Goal: Task Accomplishment & Management: Use online tool/utility

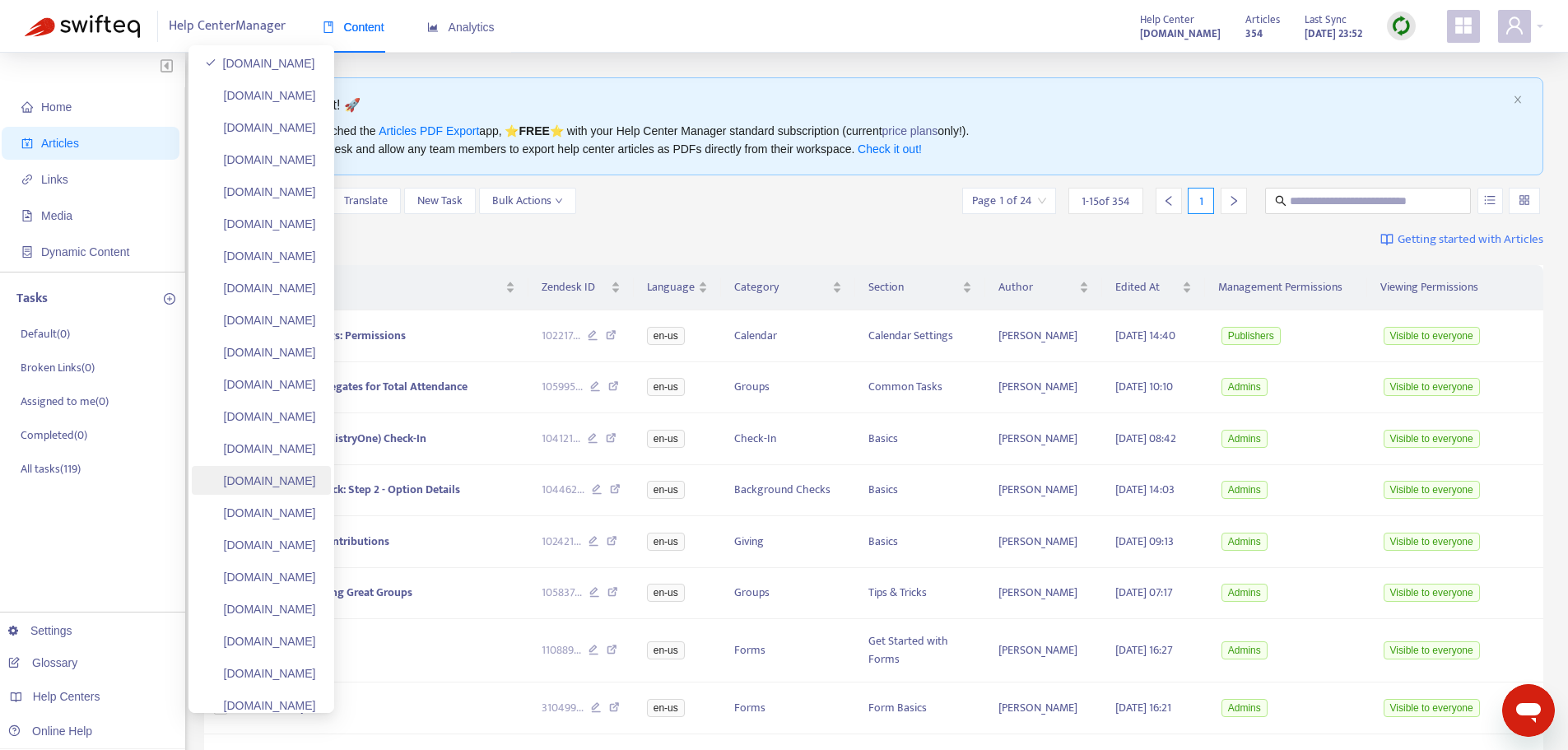
scroll to position [82, 0]
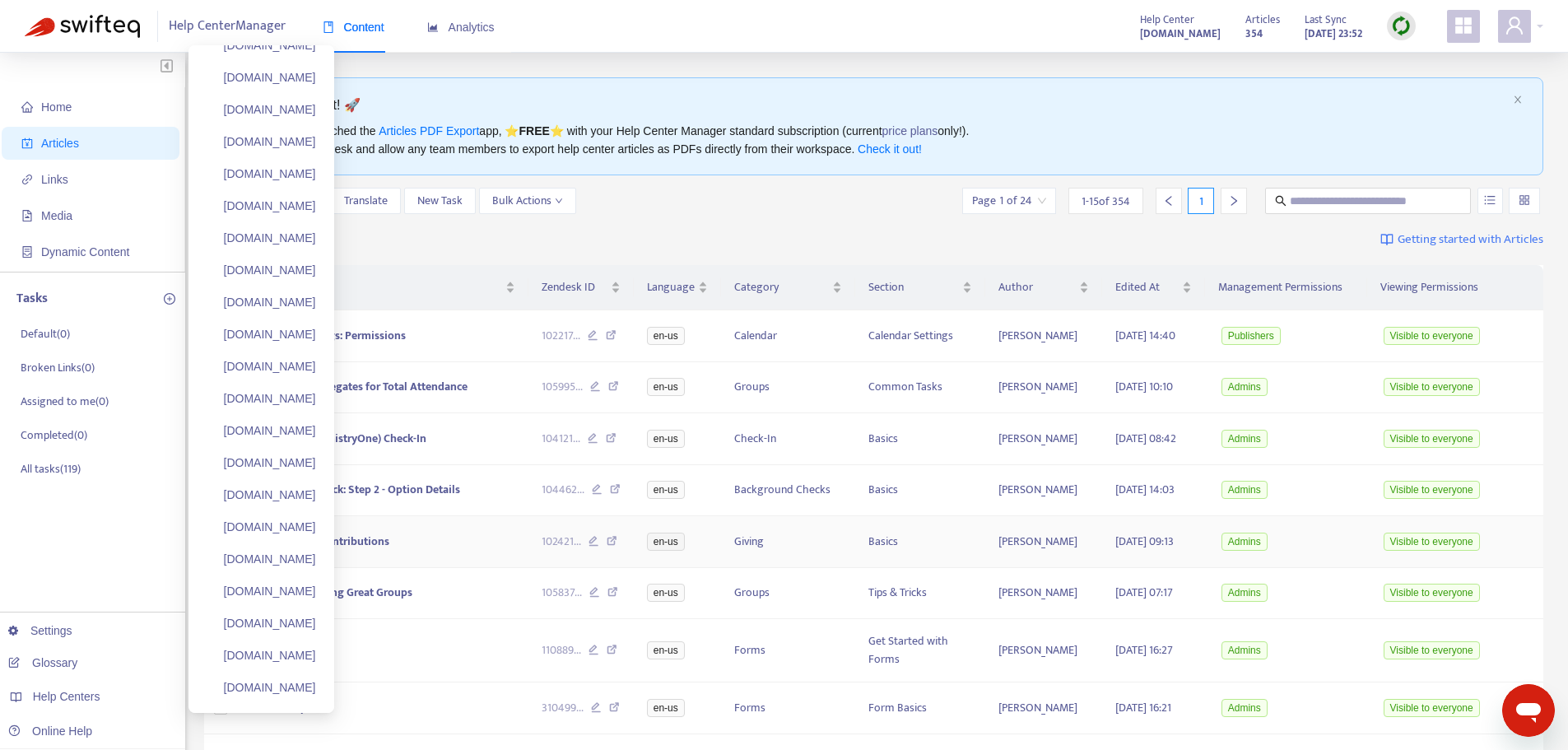
drag, startPoint x: 315, startPoint y: 684, endPoint x: 461, endPoint y: 581, distance: 178.7
click at [315, 684] on link "[DOMAIN_NAME]" at bounding box center [261, 688] width 112 height 13
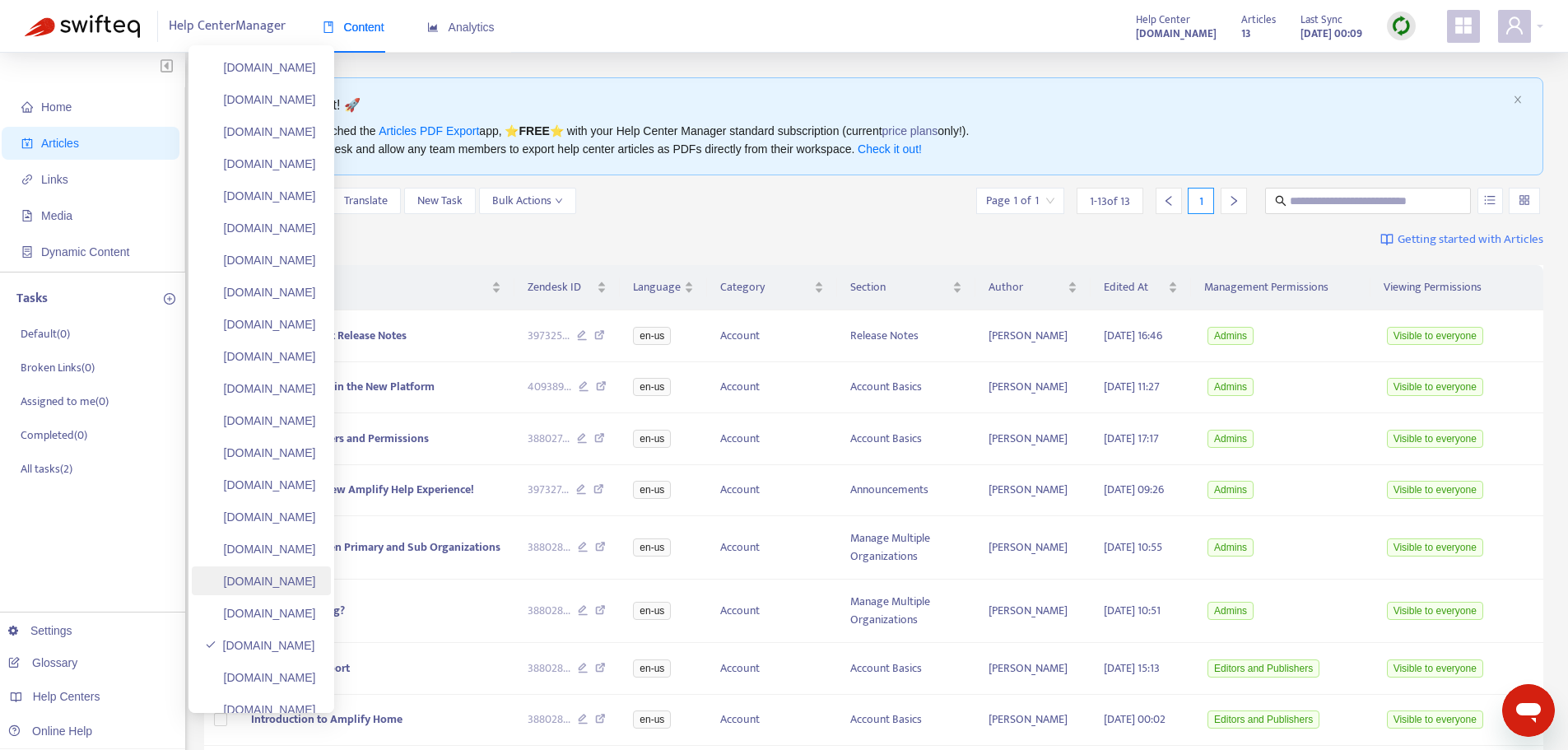
scroll to position [165, 0]
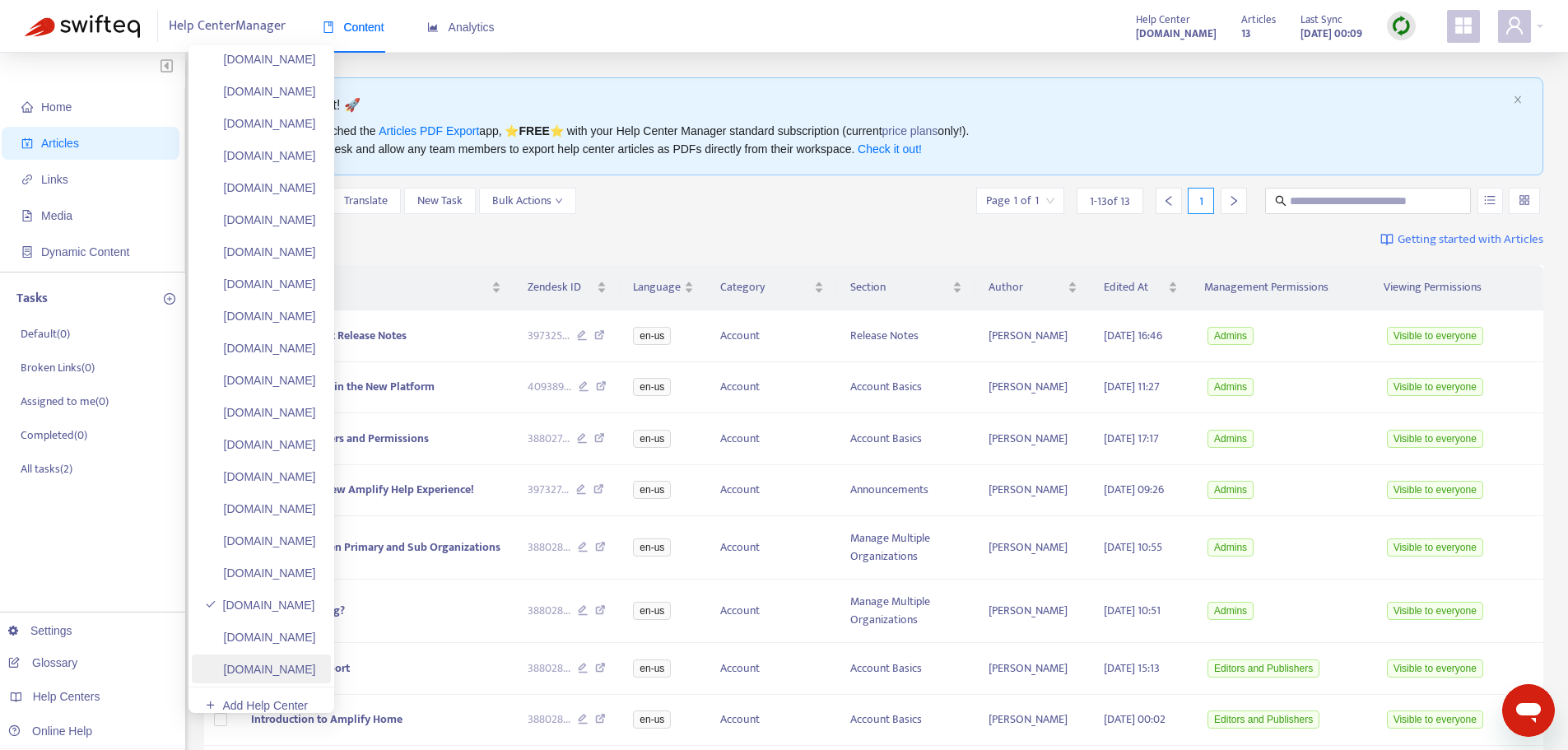
click at [292, 674] on link "[DOMAIN_NAME]" at bounding box center [261, 670] width 112 height 13
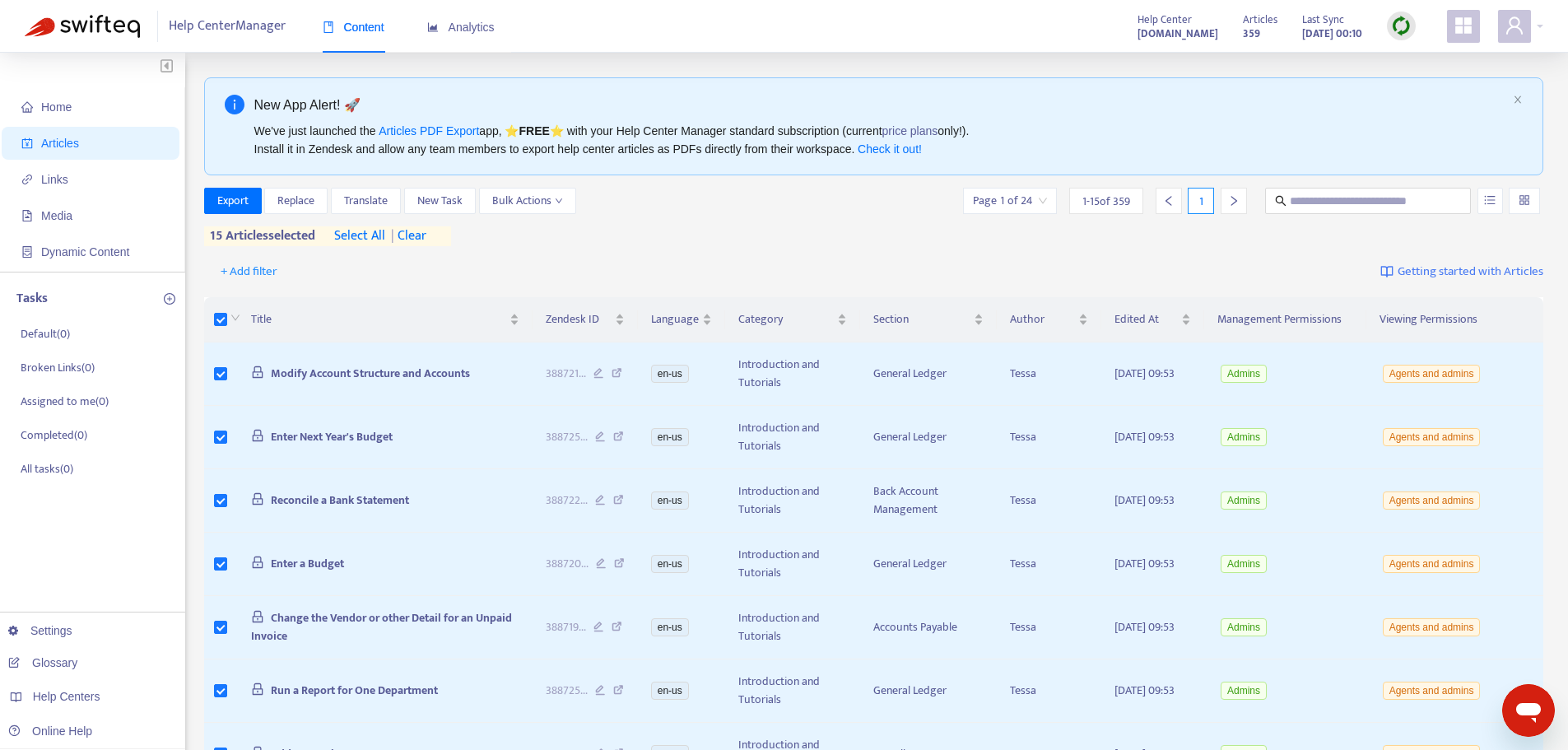
click at [359, 237] on span "select all" at bounding box center [359, 235] width 51 height 20
click at [1529, 201] on input "search" at bounding box center [1524, 201] width 11 height 25
click at [563, 206] on span "Bulk Actions" at bounding box center [528, 201] width 71 height 18
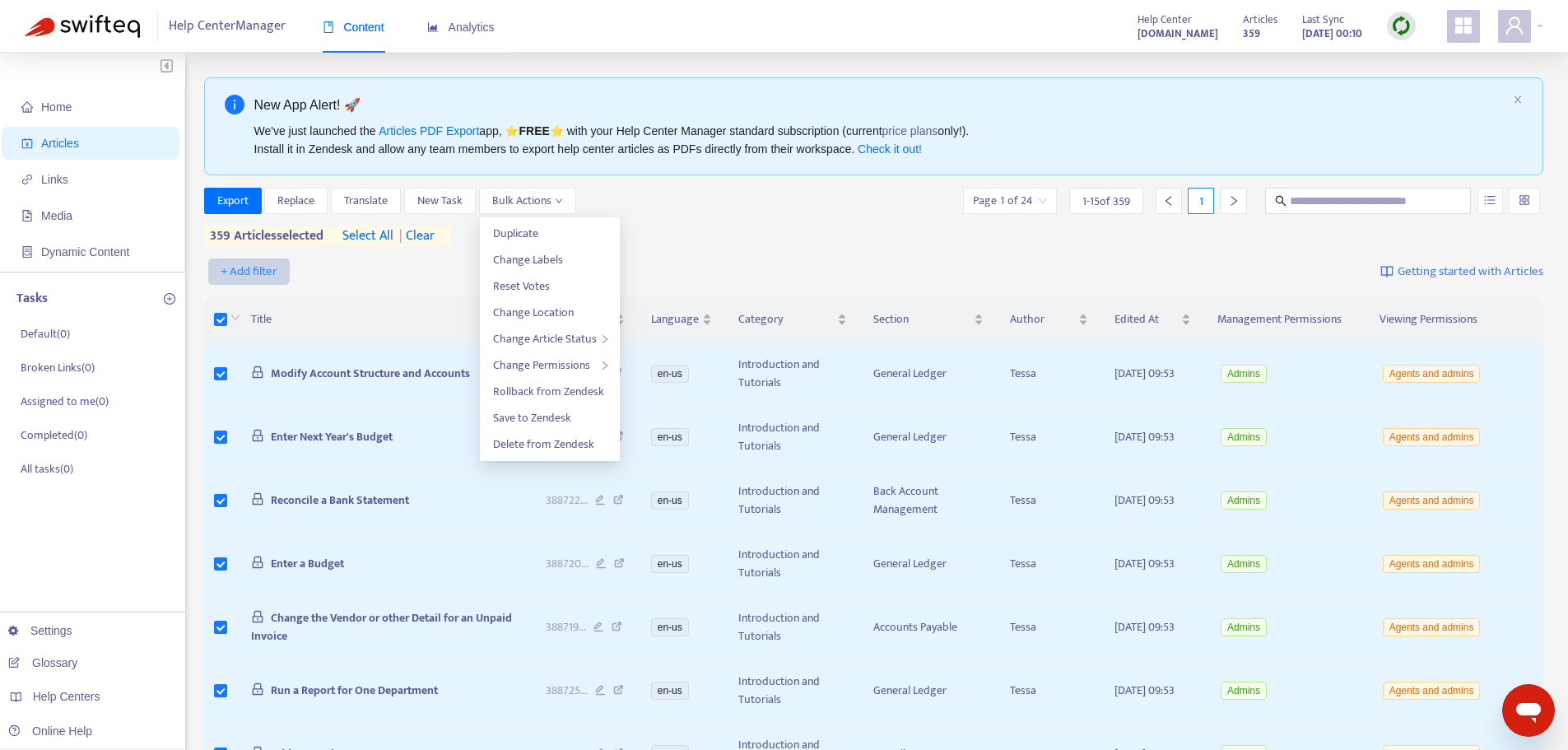
click at [254, 272] on span "+ Add filter" at bounding box center [249, 271] width 57 height 20
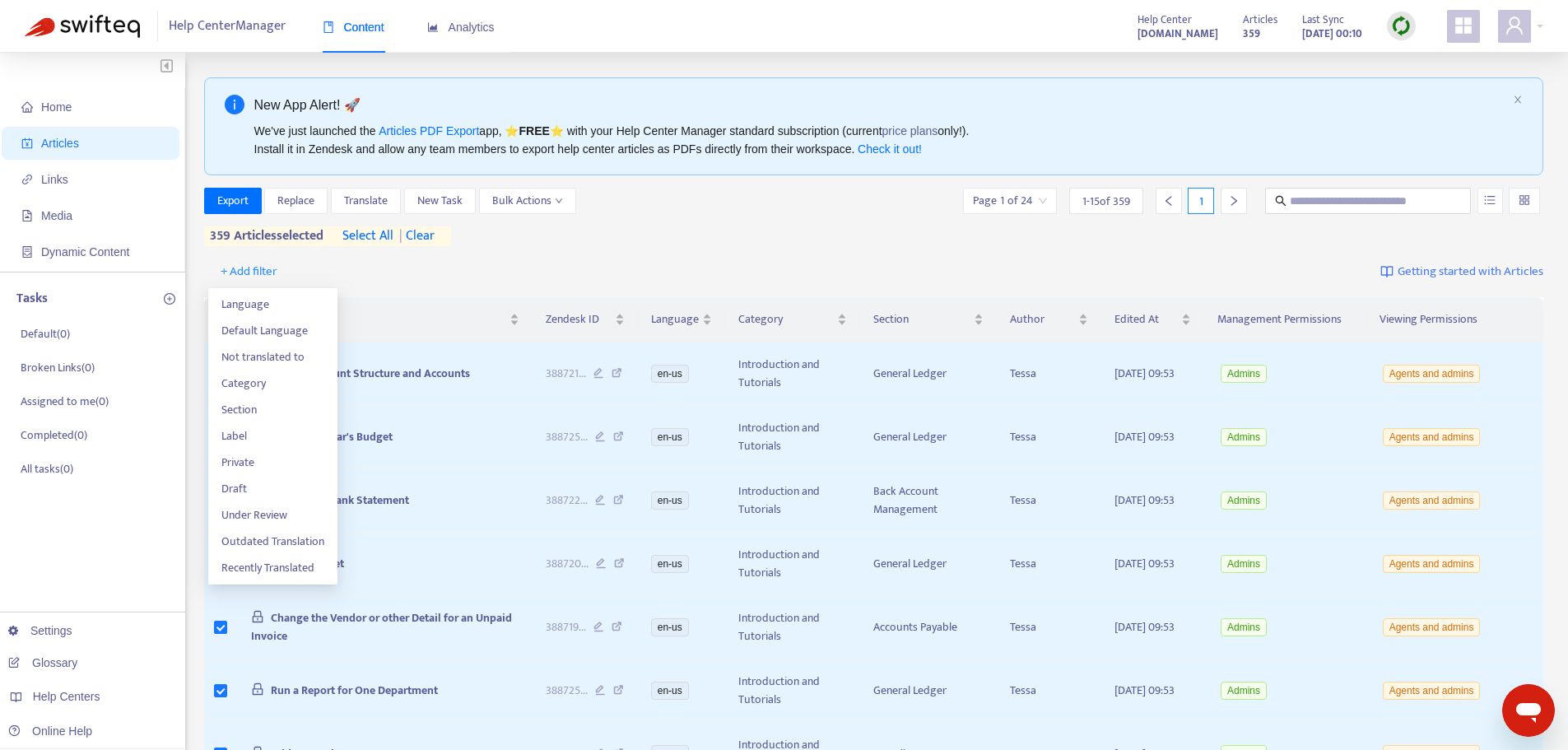
click at [397, 280] on div "+ Add filter Getting started with Articles" at bounding box center [874, 271] width 1340 height 39
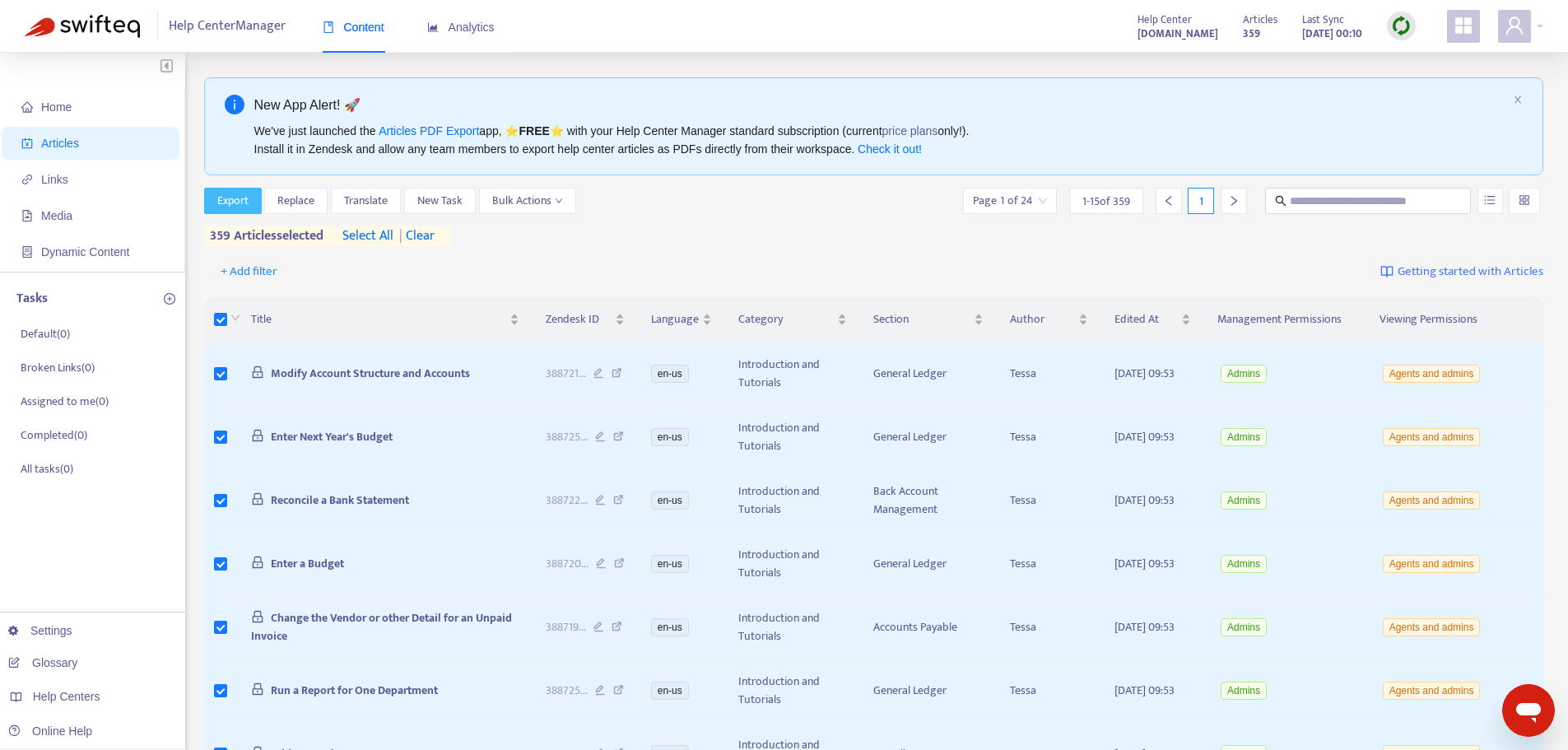
click at [233, 200] on span "Export" at bounding box center [233, 201] width 31 height 18
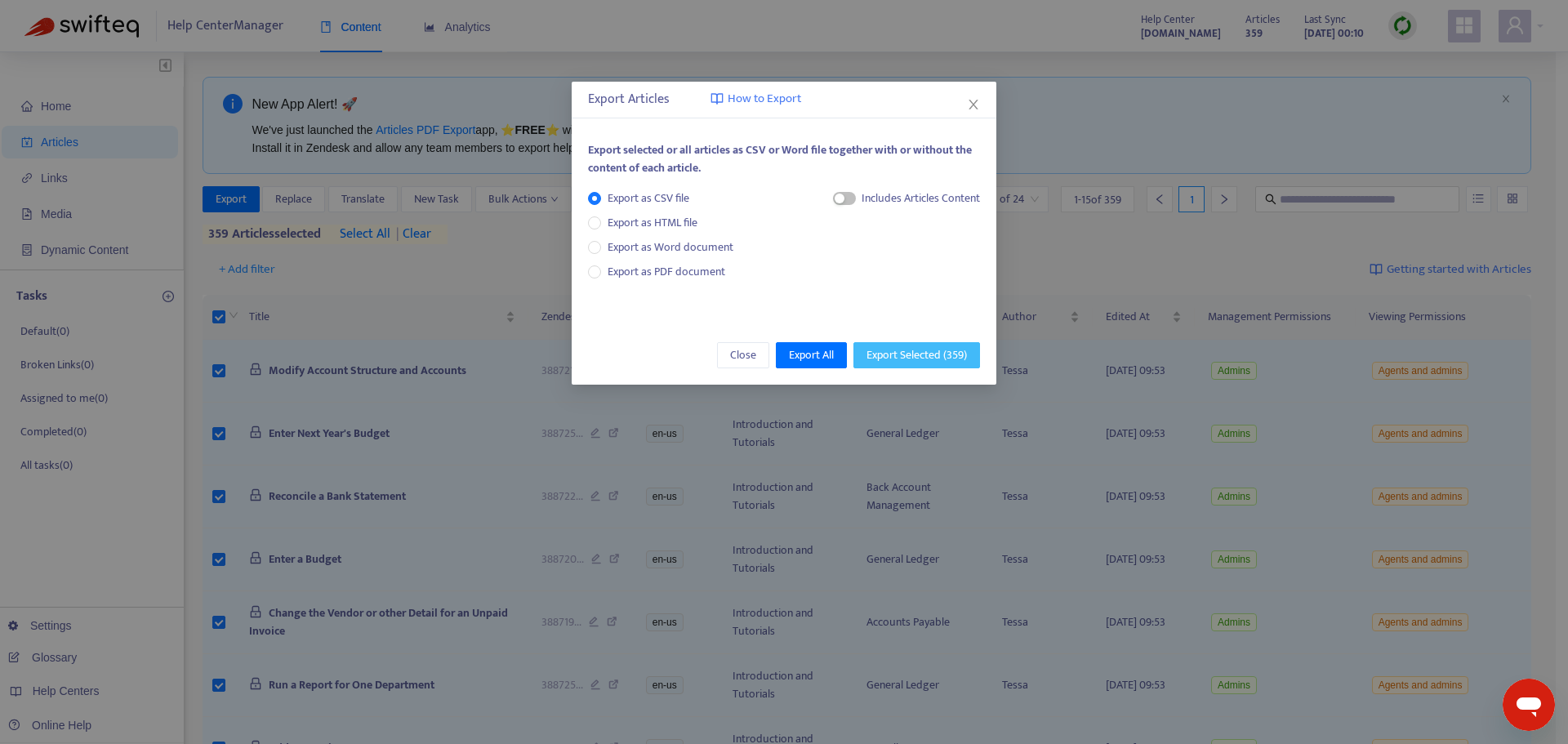
click at [907, 357] on span "Export Selected ( 359 )" at bounding box center [916, 355] width 100 height 18
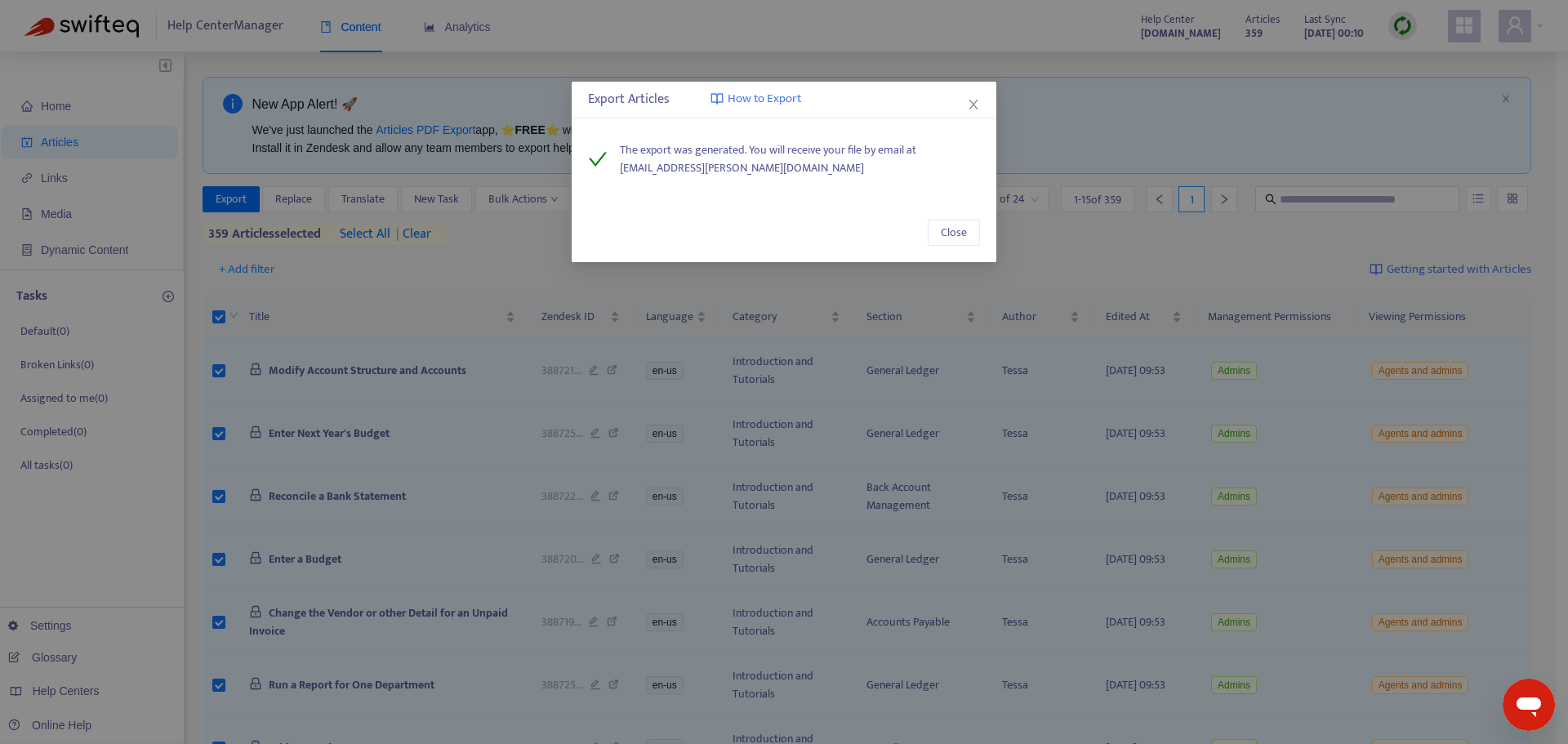
click at [976, 14] on div "Export Articles How to Export The export was generated. You will receive your f…" at bounding box center [784, 372] width 1568 height 744
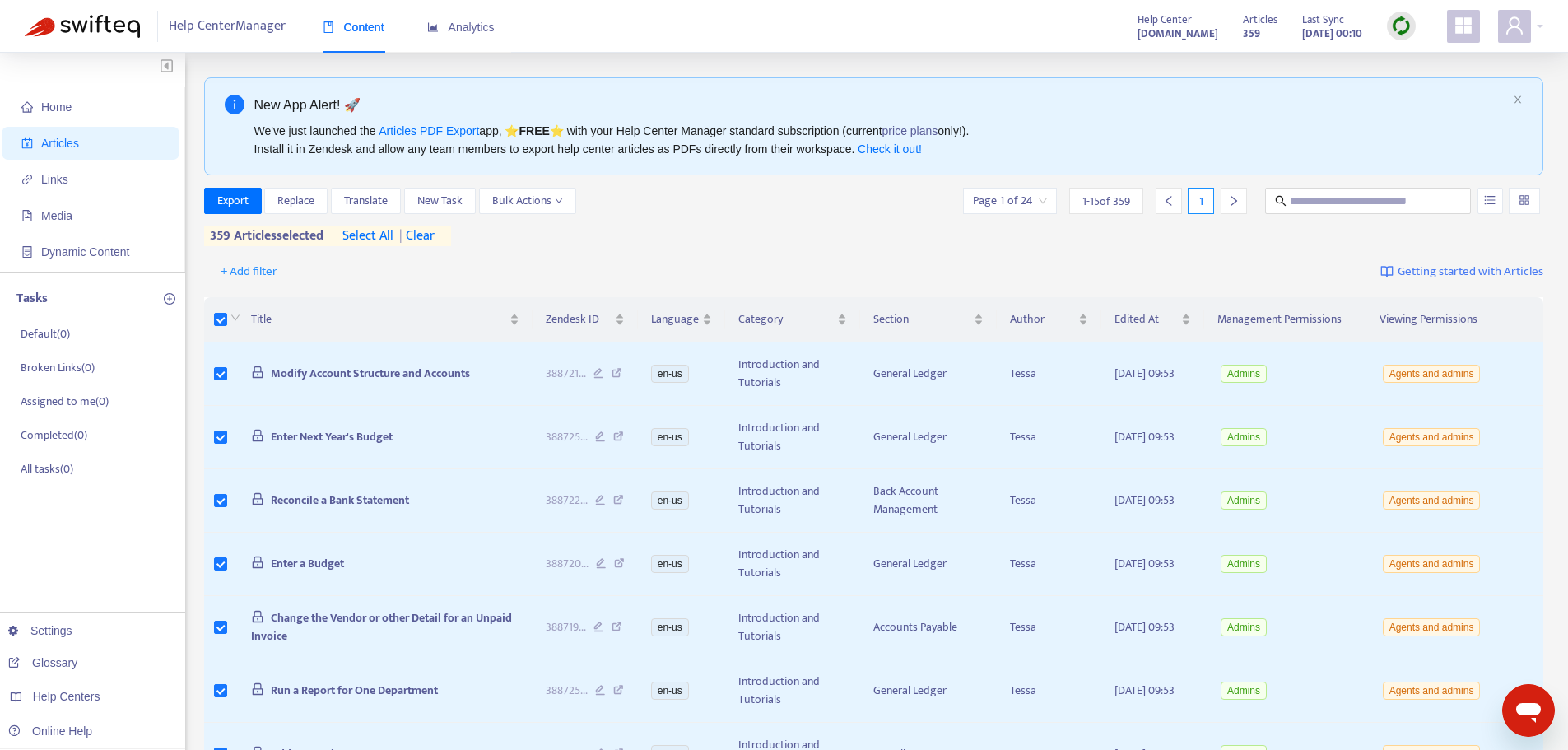
click at [1399, 27] on img at bounding box center [1402, 26] width 21 height 21
click at [1417, 86] on link "Full Sync" at bounding box center [1430, 86] width 60 height 19
click at [546, 208] on span "Bulk Actions" at bounding box center [528, 201] width 71 height 18
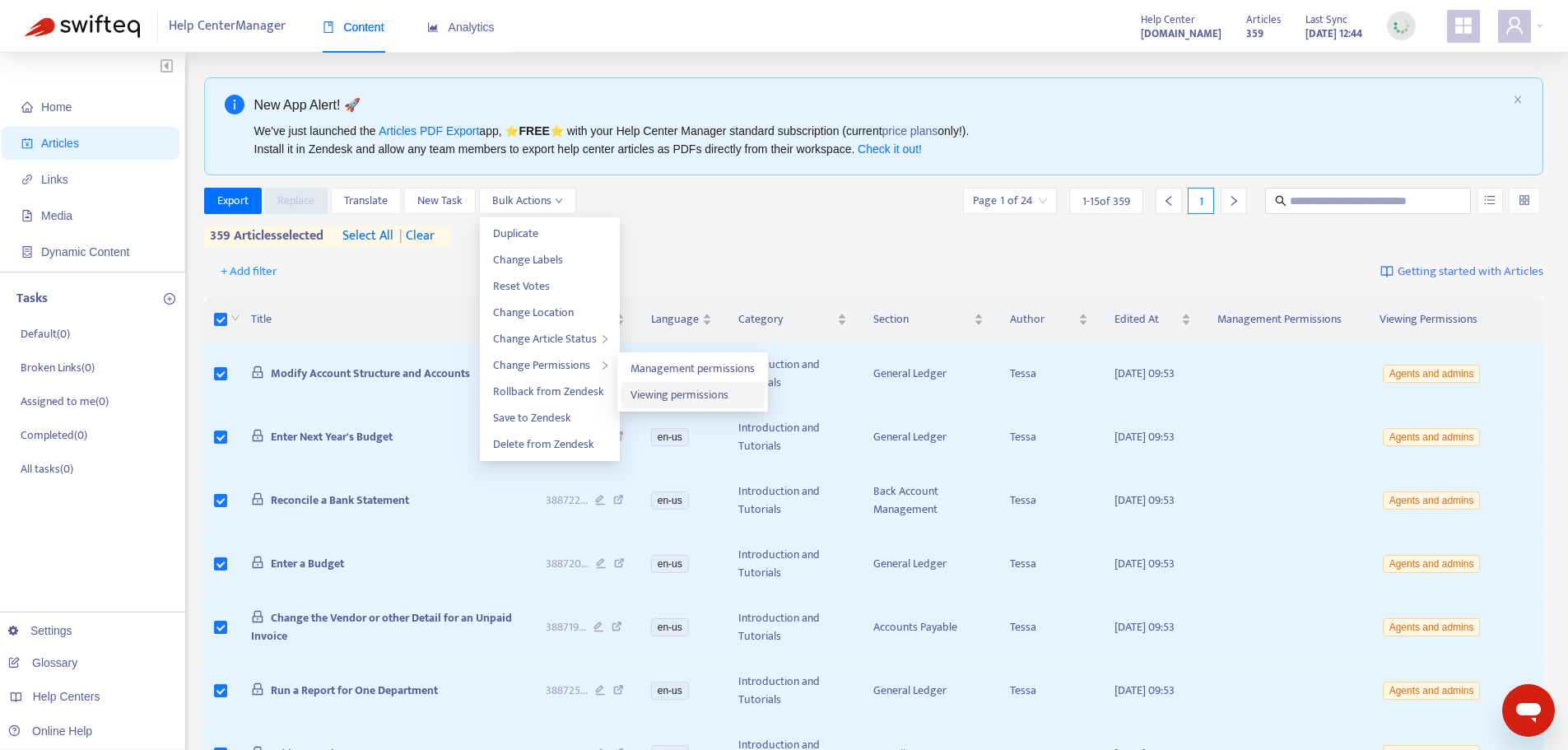
click at [675, 396] on span "Viewing permissions" at bounding box center [680, 394] width 98 height 19
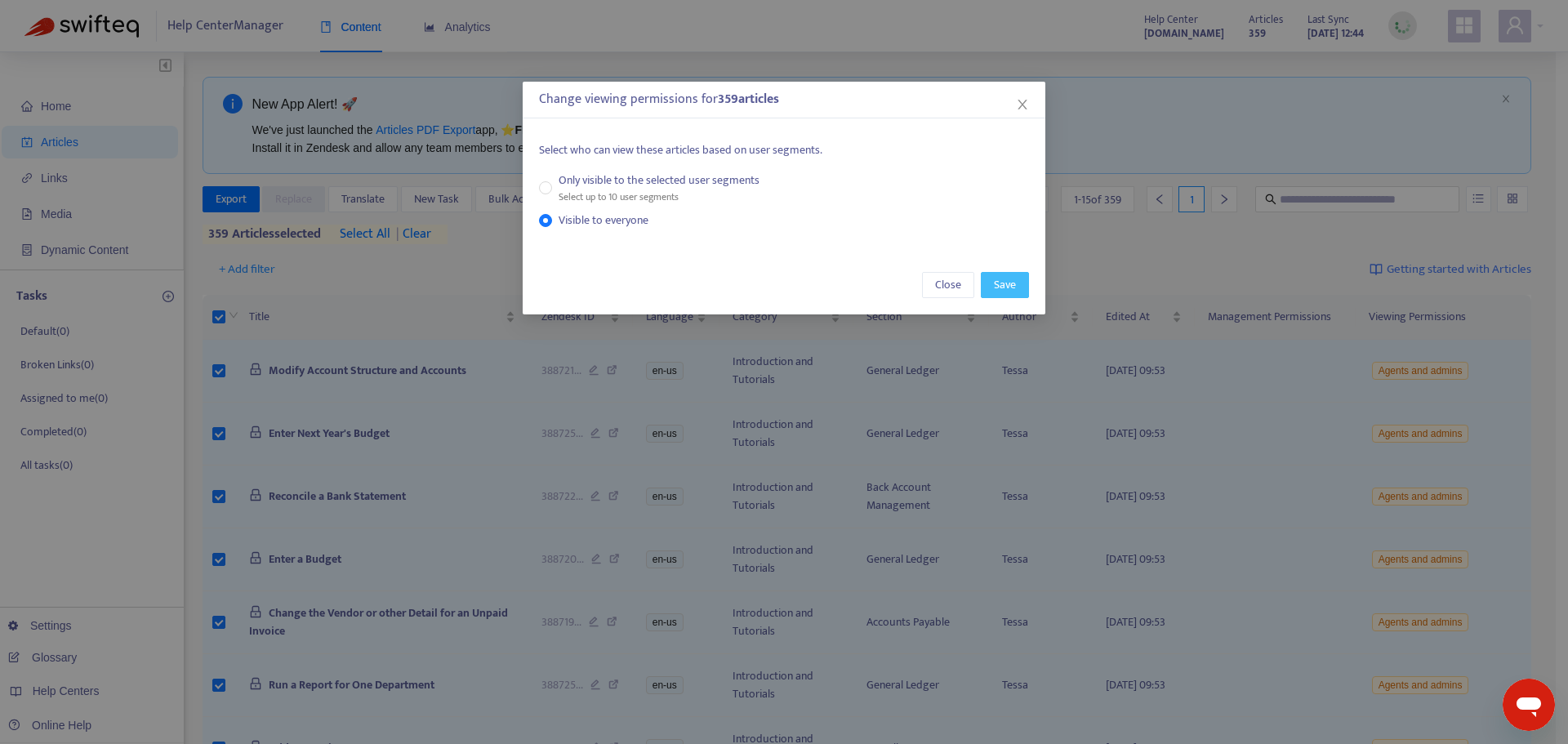
click at [994, 281] on span "Save" at bounding box center [1005, 284] width 23 height 18
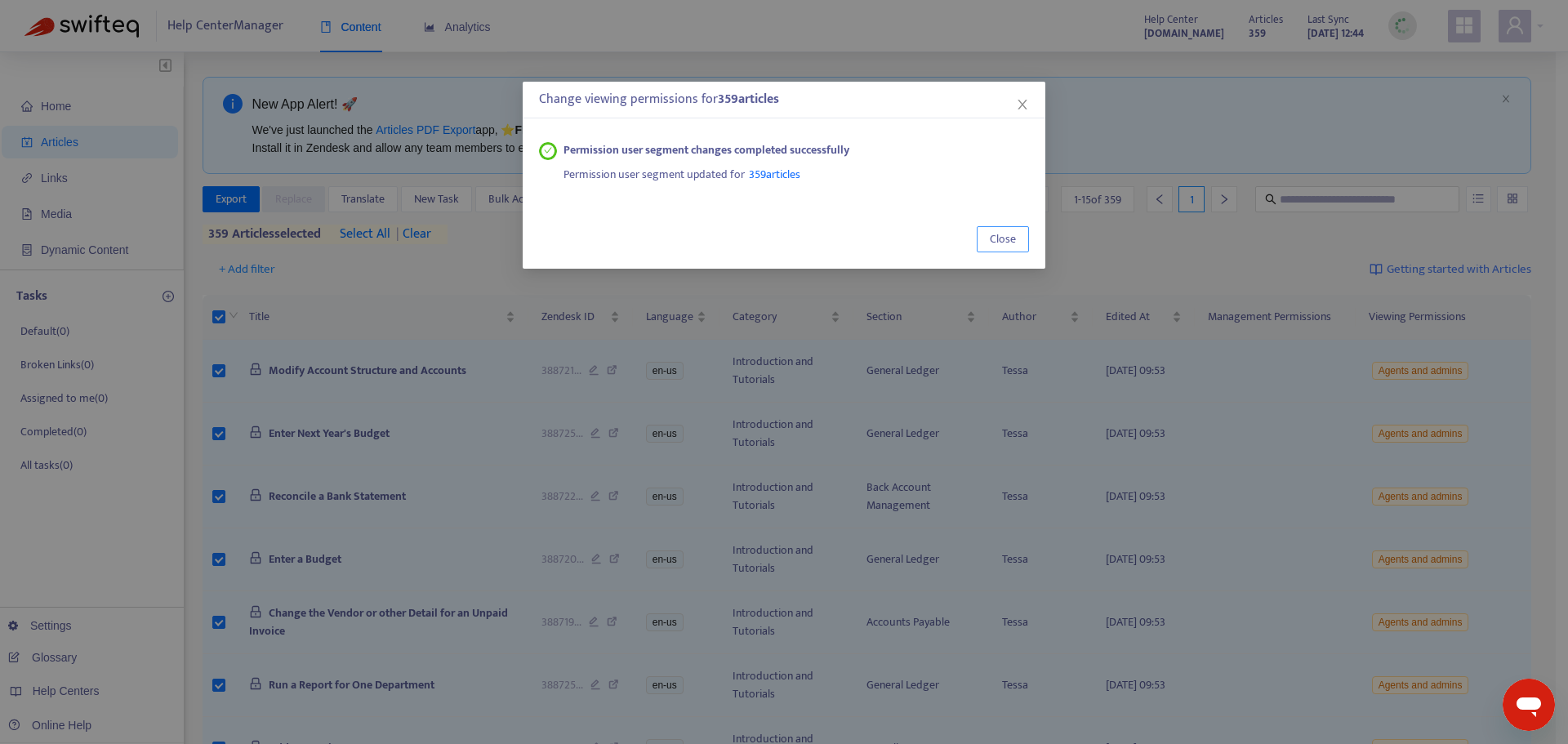
click at [1002, 235] on span "Close" at bounding box center [1003, 239] width 26 height 18
